Goal: Task Accomplishment & Management: Manage account settings

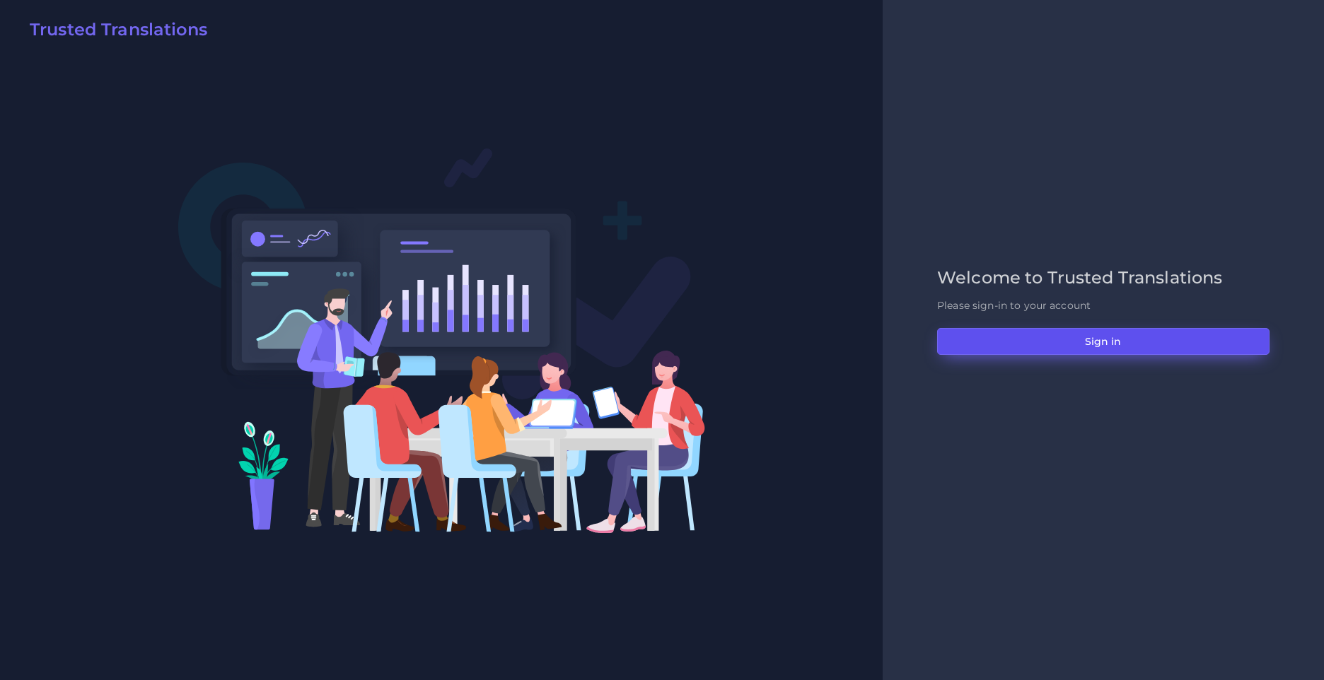
click at [1037, 343] on button "Sign in" at bounding box center [1103, 341] width 332 height 27
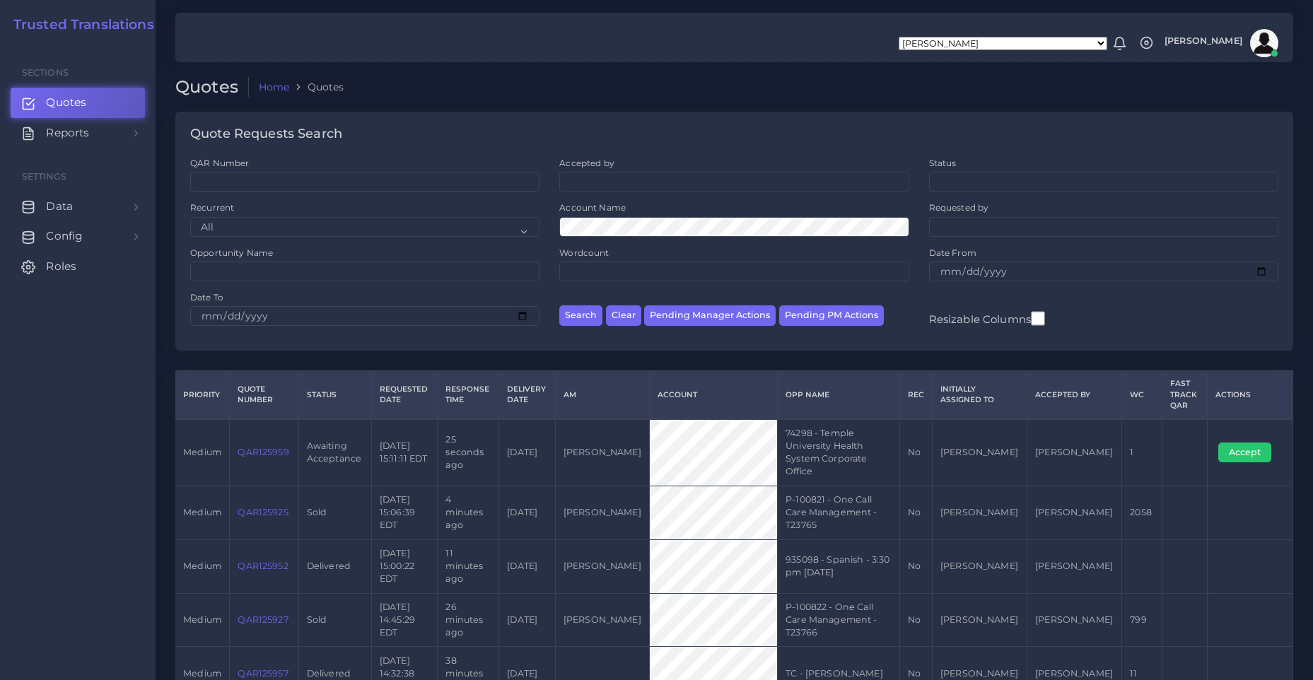
click at [1273, 43] on img at bounding box center [1264, 43] width 28 height 28
click at [1220, 109] on link "Logout" at bounding box center [1223, 112] width 117 height 24
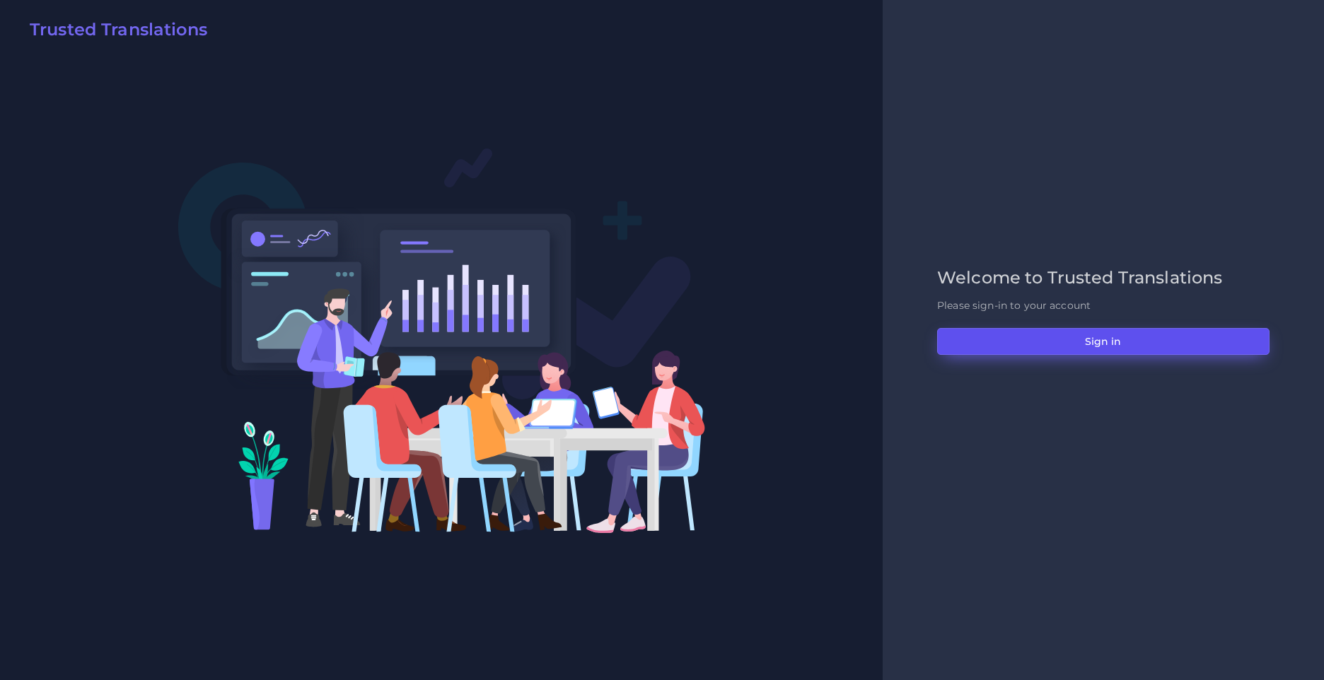
click at [1063, 341] on button "Sign in" at bounding box center [1103, 341] width 332 height 27
